Goal: Task Accomplishment & Management: Complete application form

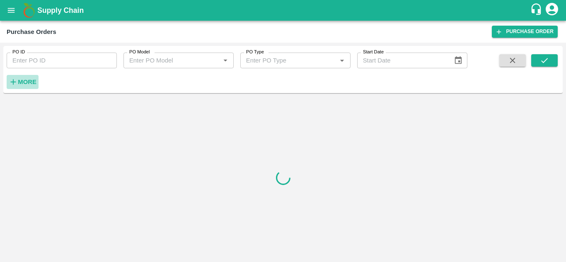
click at [31, 79] on strong "More" at bounding box center [27, 82] width 19 height 7
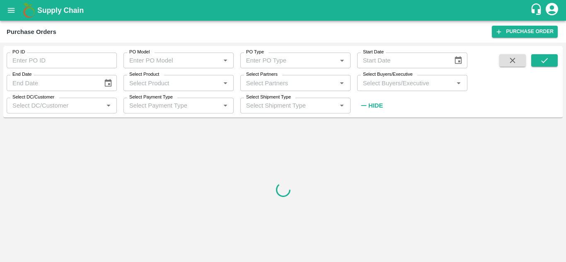
click at [405, 85] on input "Select Buyers/Executive" at bounding box center [406, 83] width 92 height 11
type input "gu"
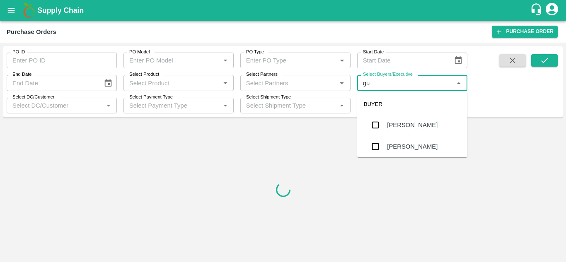
click at [425, 143] on div "[PERSON_NAME]" at bounding box center [412, 146] width 51 height 9
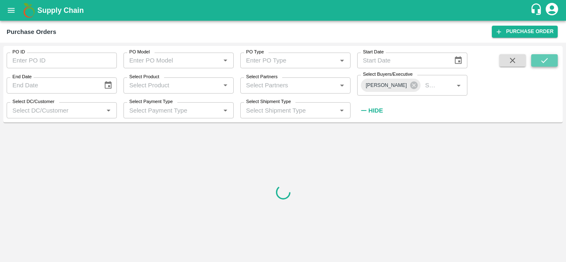
click at [548, 56] on icon "submit" at bounding box center [544, 60] width 9 height 9
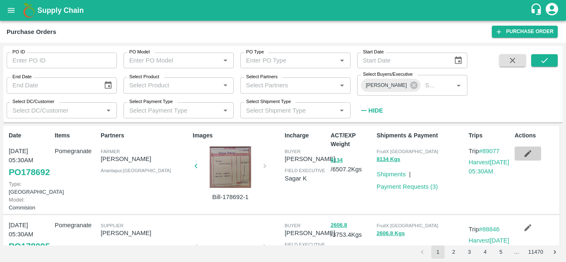
click at [525, 155] on icon "button" at bounding box center [528, 153] width 7 height 7
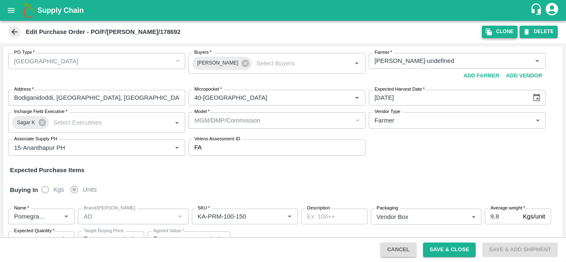
click at [498, 34] on button "Clone" at bounding box center [500, 32] width 36 height 12
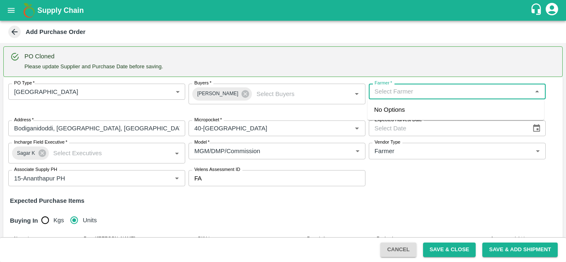
click at [405, 96] on input "Farmer   *" at bounding box center [450, 91] width 158 height 11
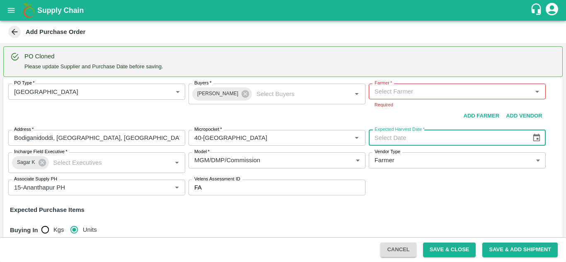
type input "DD/MM/YYYY"
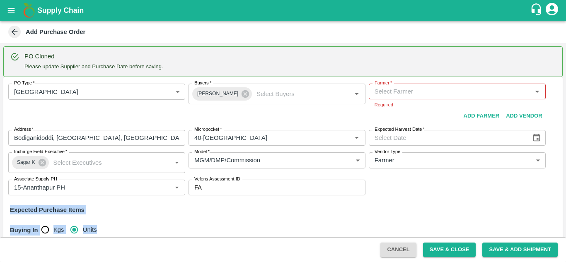
scroll to position [16, 0]
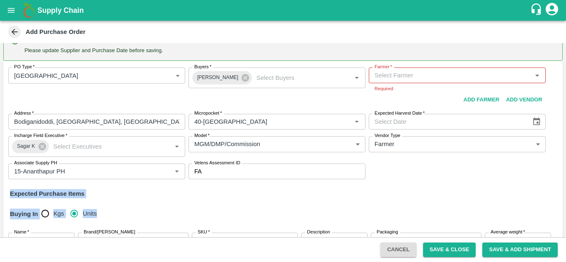
drag, startPoint x: 309, startPoint y: 198, endPoint x: 392, endPoint y: 202, distance: 82.6
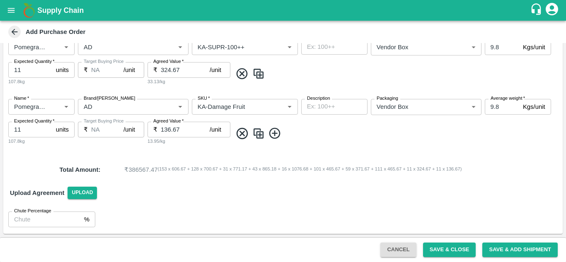
scroll to position [0, 0]
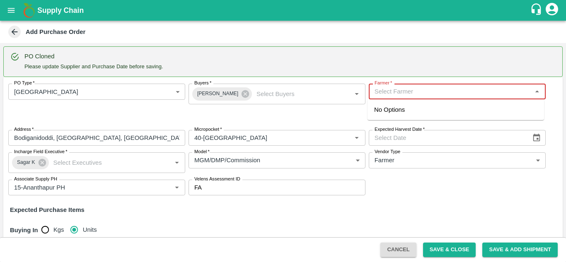
click at [412, 92] on input "Farmer   *" at bounding box center [450, 91] width 158 height 11
click at [410, 92] on input "Farmer   *" at bounding box center [450, 91] width 158 height 11
type input "9866312041"
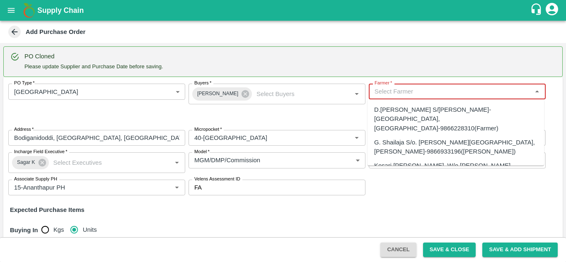
click at [403, 92] on input "Farmer   *" at bounding box center [450, 91] width 158 height 11
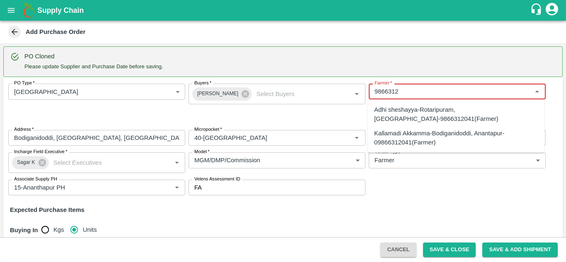
click at [413, 136] on div "Kallamadi Akkamma-Bodiganidoddi, Anantapur-09866312041(Farmer)" at bounding box center [455, 138] width 163 height 19
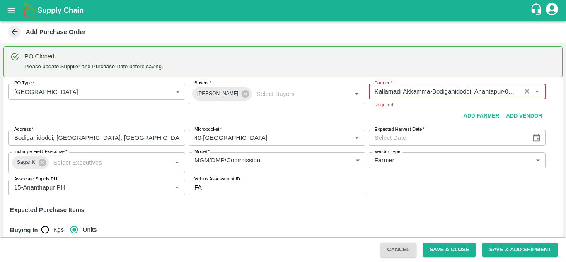
type input "Kallamadi Akkamma-Bodiganidoddi, Anantapur-09866312041(Farmer)"
click at [404, 188] on div "PO Type   * Farm Gate 1 PO Type Buyers   * Gundekari ganesh Buyers   * Farmer  …" at bounding box center [283, 139] width 560 height 125
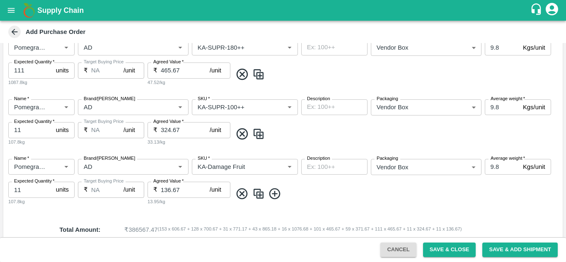
scroll to position [679, 0]
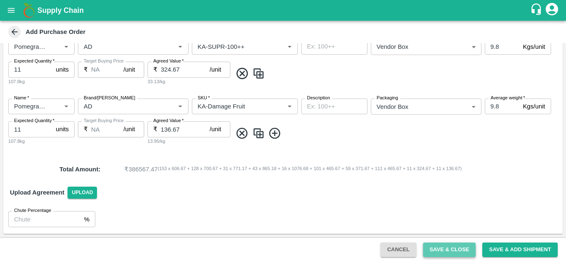
click at [455, 250] on button "Save & Close" at bounding box center [449, 250] width 53 height 15
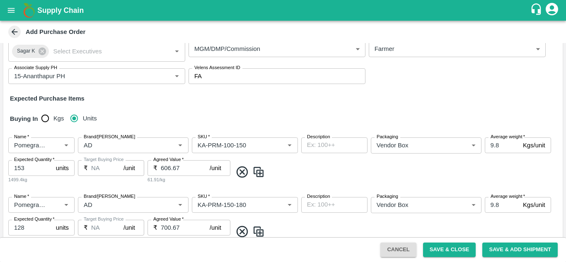
scroll to position [0, 0]
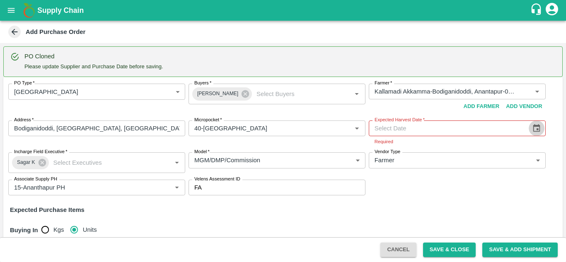
click at [536, 131] on icon "Choose date" at bounding box center [536, 128] width 9 height 9
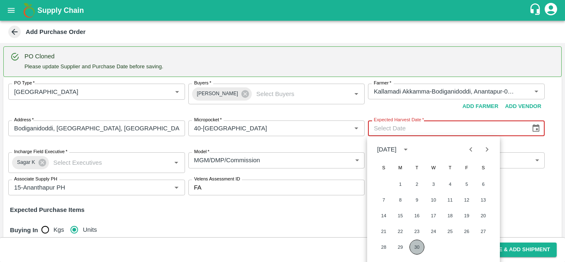
click at [418, 252] on button "30" at bounding box center [416, 247] width 15 height 15
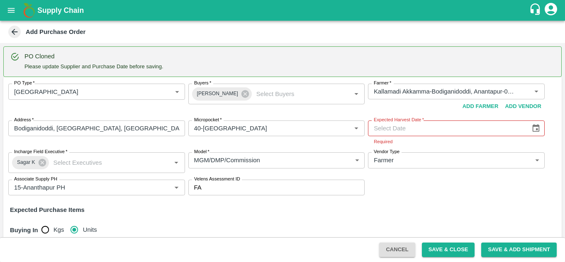
type input "[DATE]"
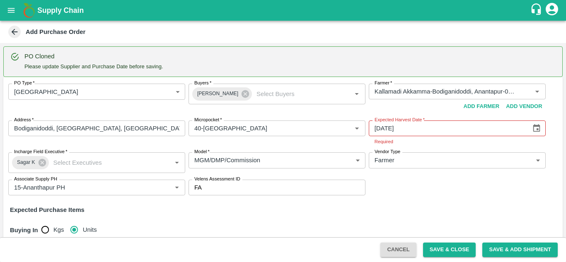
scroll to position [688, 0]
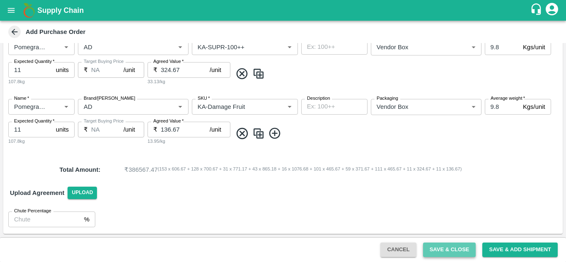
click at [447, 248] on button "Save & Close" at bounding box center [449, 250] width 53 height 15
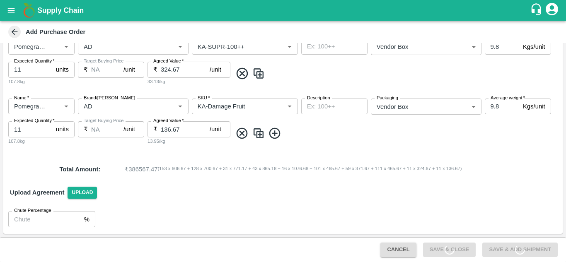
scroll to position [678, 0]
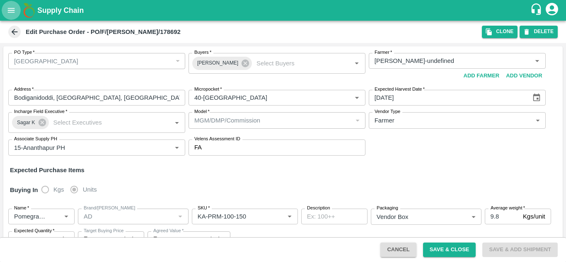
click at [6, 11] on button "open drawer" at bounding box center [11, 10] width 19 height 19
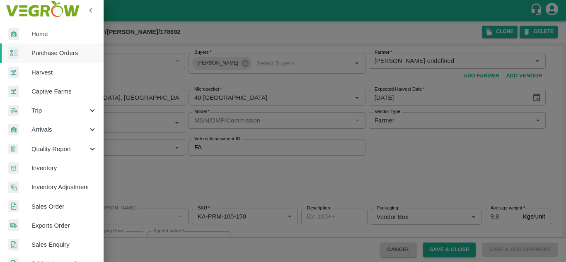
click at [28, 47] on div at bounding box center [19, 53] width 23 height 12
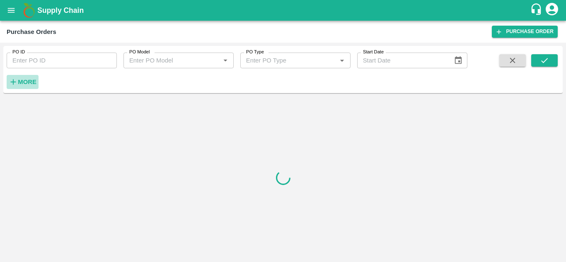
click at [22, 77] on h6 "More" at bounding box center [27, 82] width 19 height 11
